Goal: Information Seeking & Learning: Learn about a topic

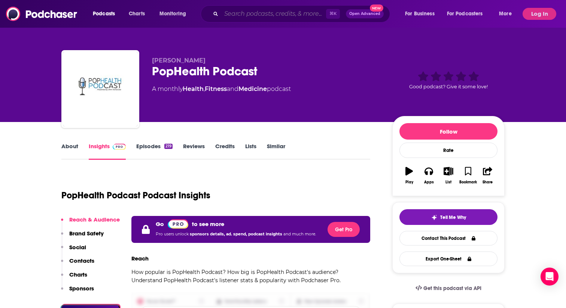
click at [242, 16] on input "Search podcasts, credits, & more..." at bounding box center [273, 14] width 105 height 12
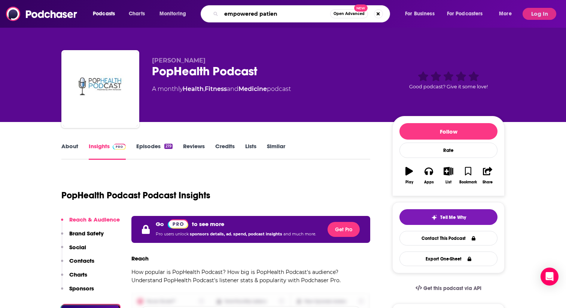
type input "empowered patient"
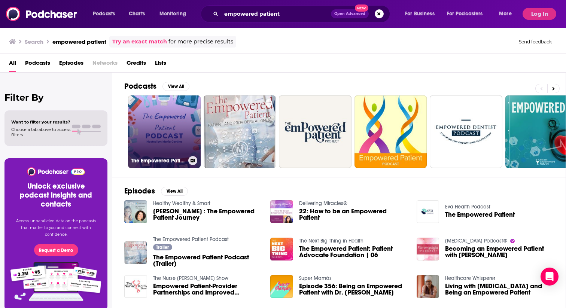
click at [171, 117] on link "The Empowered Patient" at bounding box center [164, 131] width 73 height 73
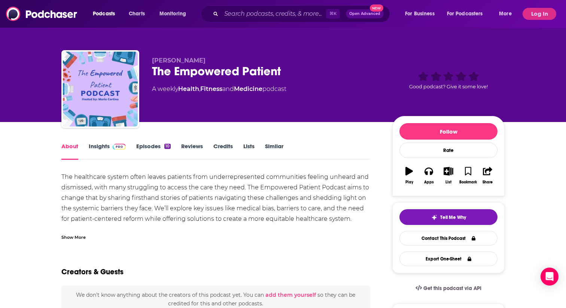
click at [118, 151] on link "Insights" at bounding box center [107, 151] width 37 height 17
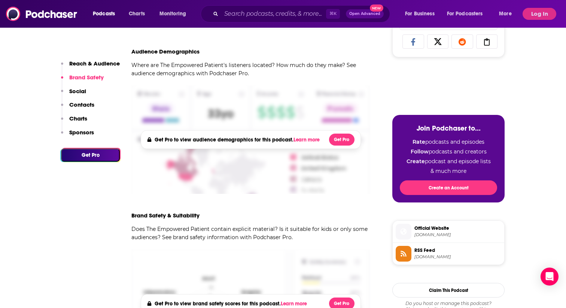
scroll to position [184, 0]
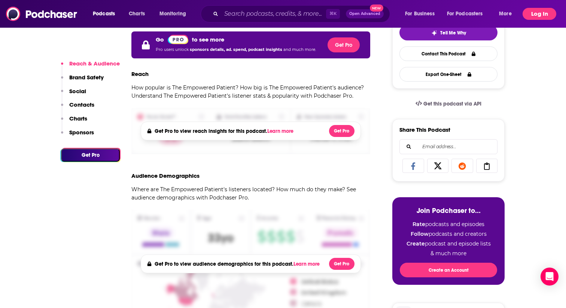
click at [539, 15] on button "Log In" at bounding box center [539, 14] width 34 height 12
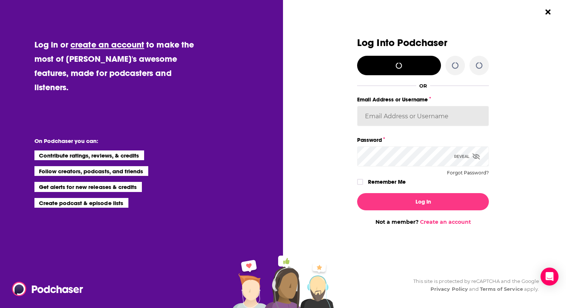
type input "[EMAIL_ADDRESS][DOMAIN_NAME]"
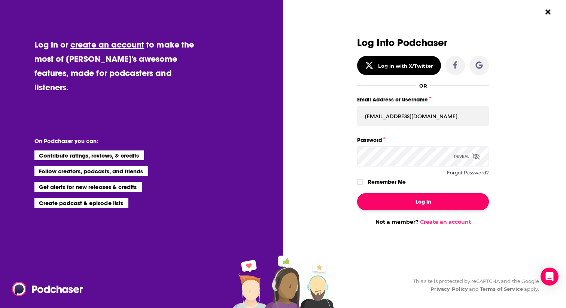
click at [435, 200] on button "Log In" at bounding box center [423, 201] width 132 height 17
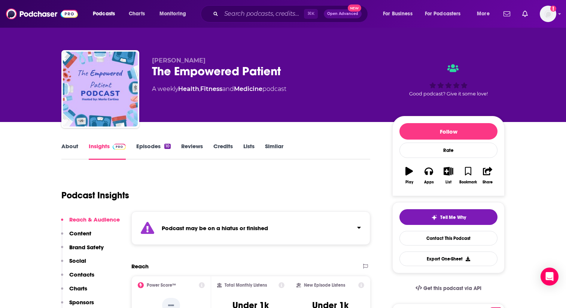
click at [75, 148] on link "About" at bounding box center [69, 151] width 17 height 17
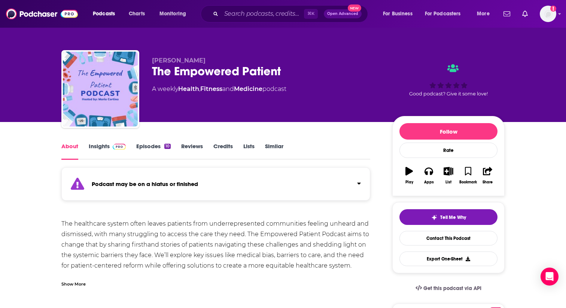
click at [101, 148] on link "Insights" at bounding box center [107, 151] width 37 height 17
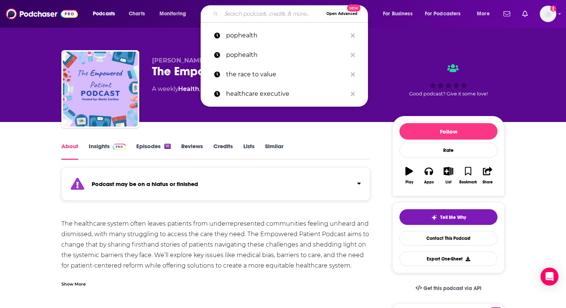
click at [279, 15] on input "Search podcasts, credits, & more..." at bounding box center [272, 14] width 102 height 12
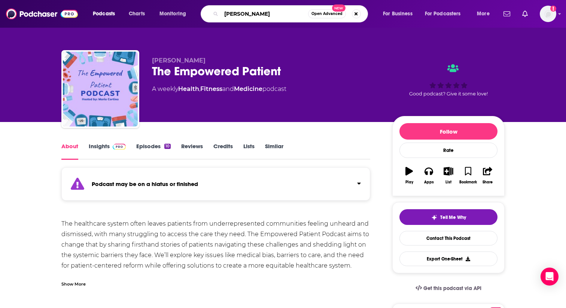
type input "[PERSON_NAME]"
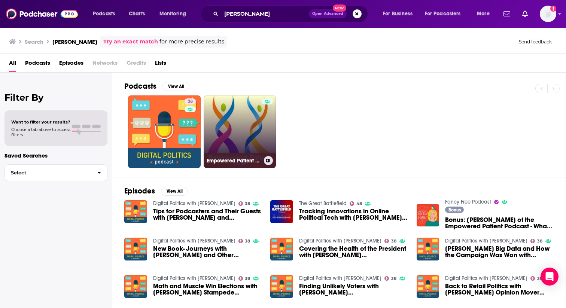
click at [246, 136] on link "Empowered Patient Podcast" at bounding box center [239, 131] width 73 height 73
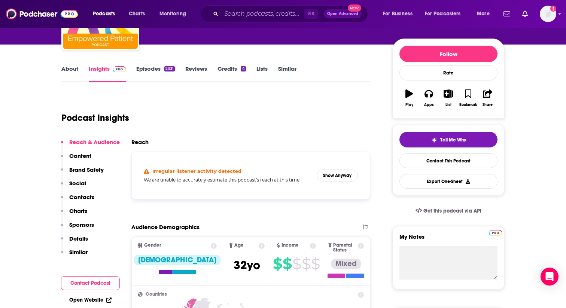
scroll to position [42, 0]
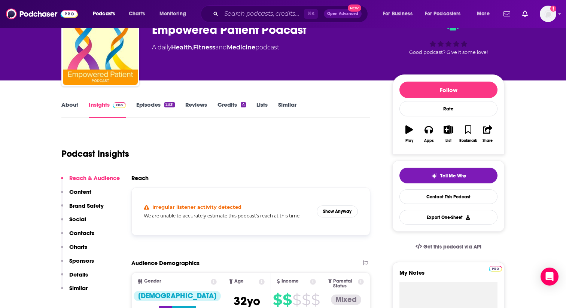
click at [150, 117] on link "Episodes 2331" at bounding box center [155, 109] width 39 height 17
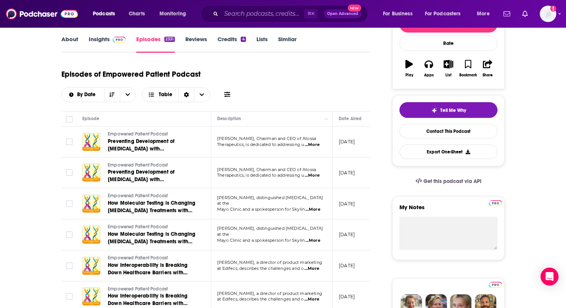
scroll to position [112, 0]
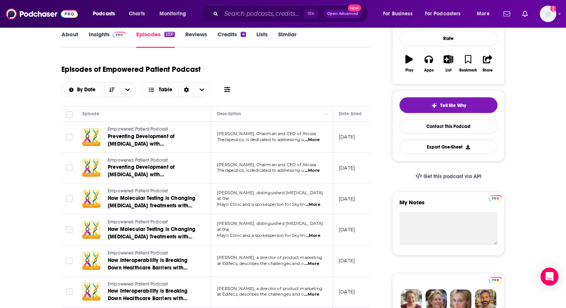
click at [318, 140] on span "...More" at bounding box center [311, 140] width 15 height 6
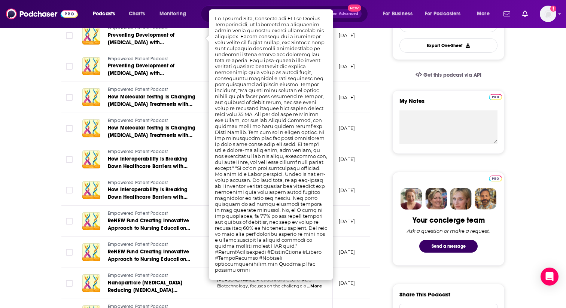
scroll to position [202, 0]
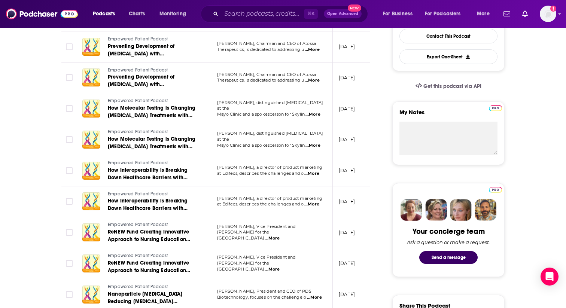
click at [316, 79] on span "...More" at bounding box center [311, 80] width 15 height 6
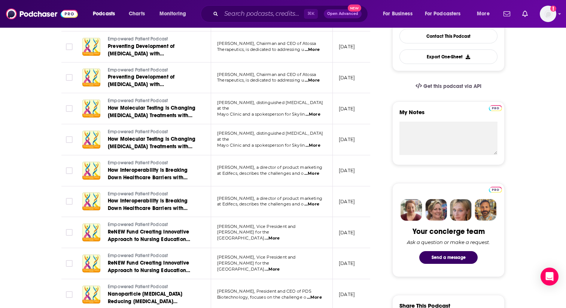
click at [315, 111] on span "...More" at bounding box center [312, 114] width 15 height 6
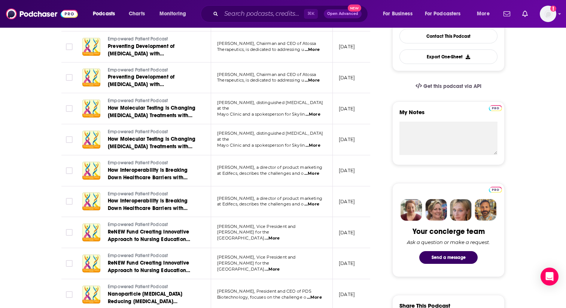
click at [318, 172] on span "...More" at bounding box center [311, 174] width 15 height 6
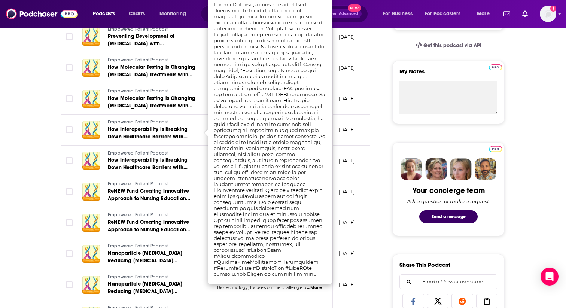
scroll to position [224, 0]
